Goal: Information Seeking & Learning: Learn about a topic

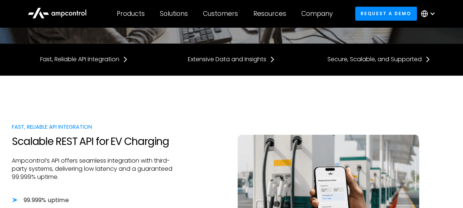
scroll to position [74, 0]
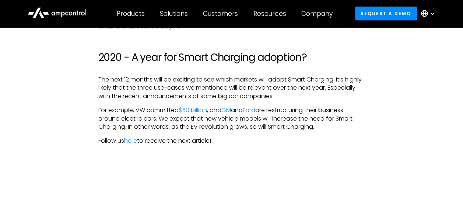
scroll to position [2100, 0]
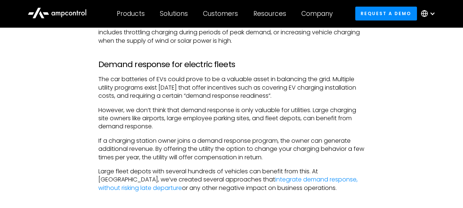
scroll to position [971, 0]
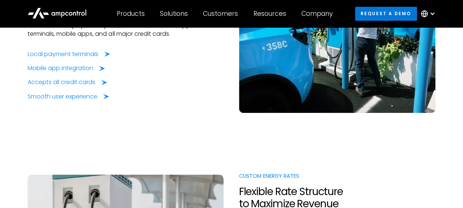
scroll to position [405, 0]
